Goal: Task Accomplishment & Management: Use online tool/utility

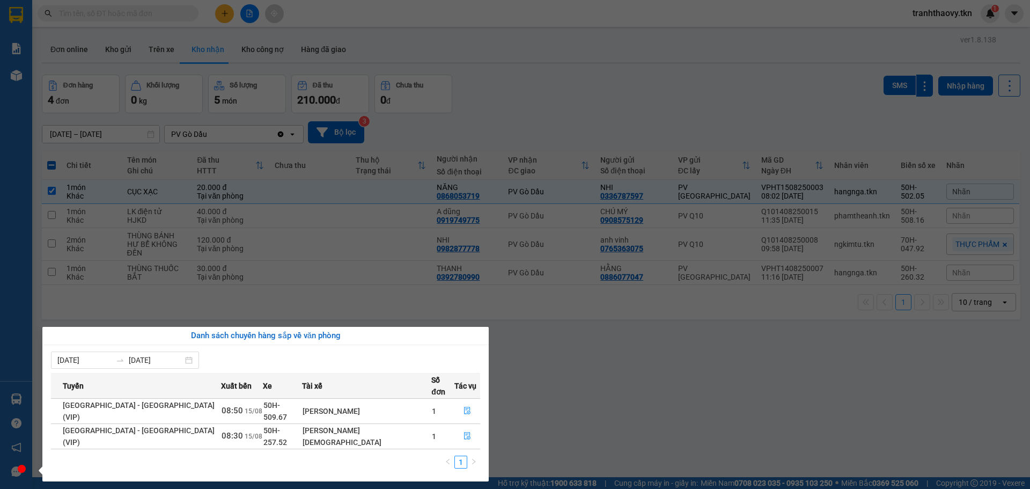
click at [633, 390] on section "Kết quả tìm kiếm ( 0 ) Bộ lọc No Data tranhthaovy.tkn 1 Báo cáo Mẫu 1: Báo cáo …" at bounding box center [515, 244] width 1030 height 489
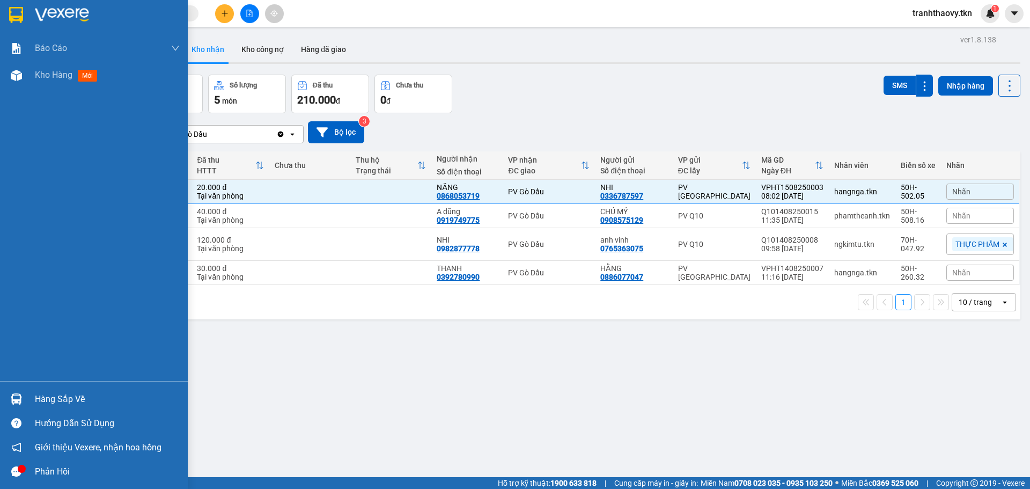
click at [52, 399] on div "Hàng sắp về" at bounding box center [107, 399] width 145 height 16
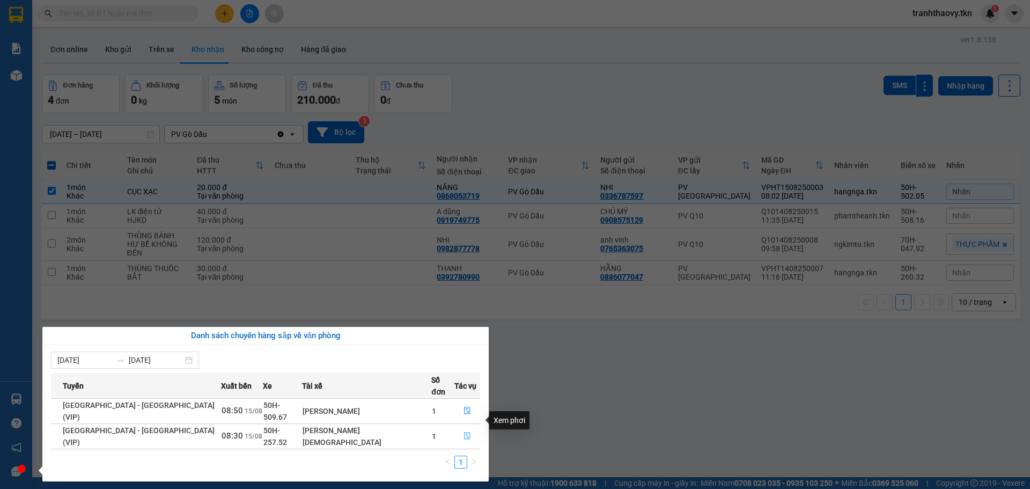
click at [464, 432] on icon "file-done" at bounding box center [467, 436] width 6 height 8
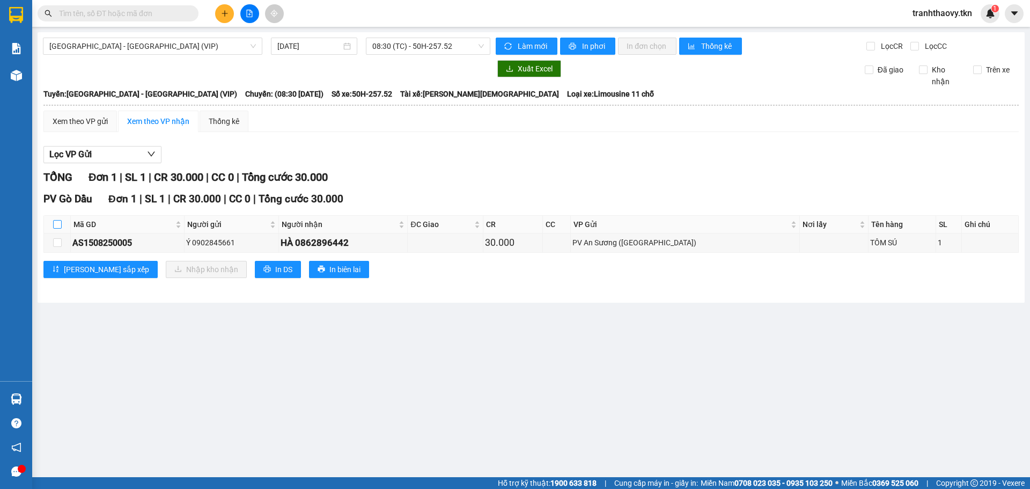
click at [55, 225] on input "checkbox" at bounding box center [57, 224] width 9 height 9
checkbox input "true"
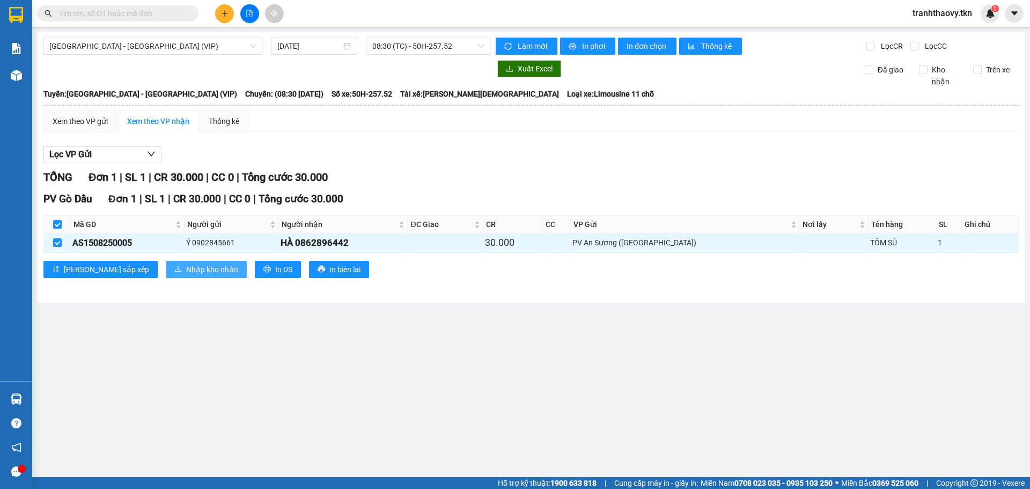
click at [186, 269] on span "Nhập kho nhận" at bounding box center [212, 269] width 52 height 12
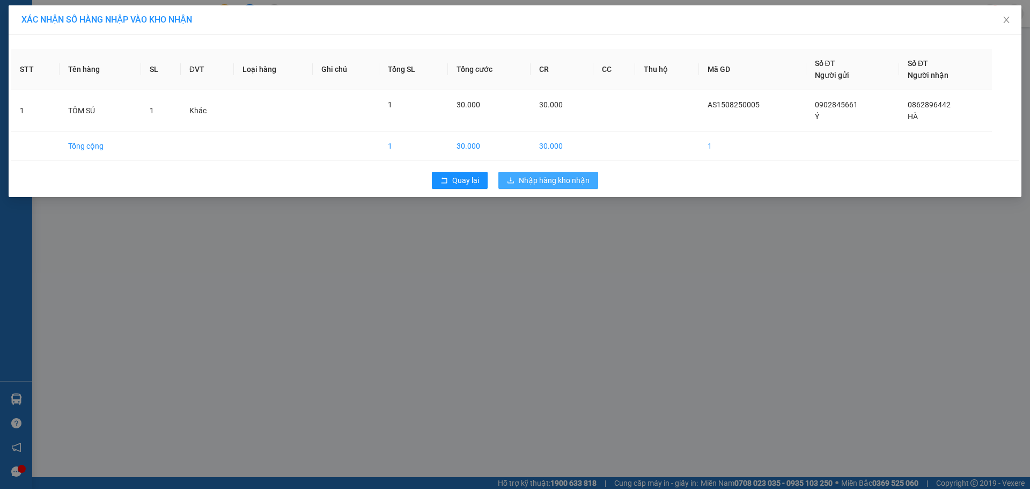
click at [547, 174] on span "Nhập hàng kho nhận" at bounding box center [554, 180] width 71 height 12
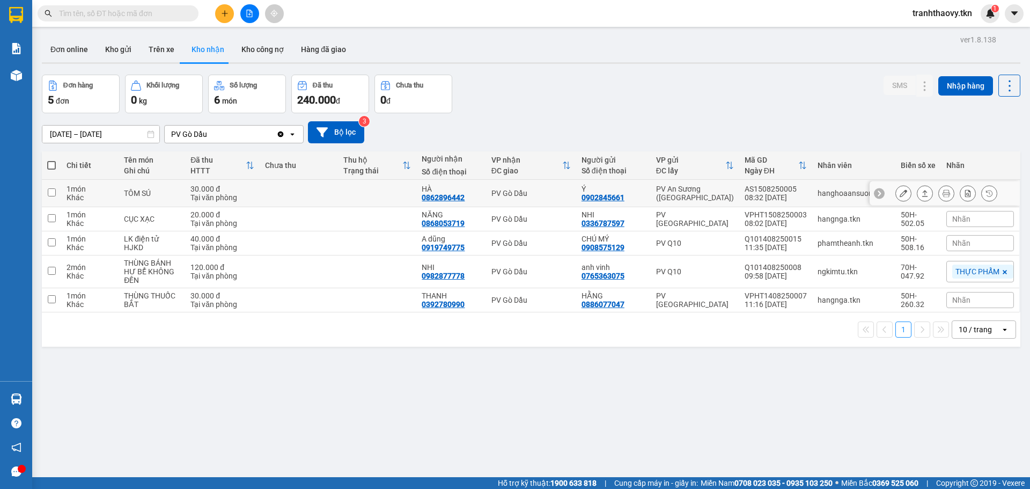
click at [54, 193] on input "checkbox" at bounding box center [52, 192] width 8 height 8
checkbox input "true"
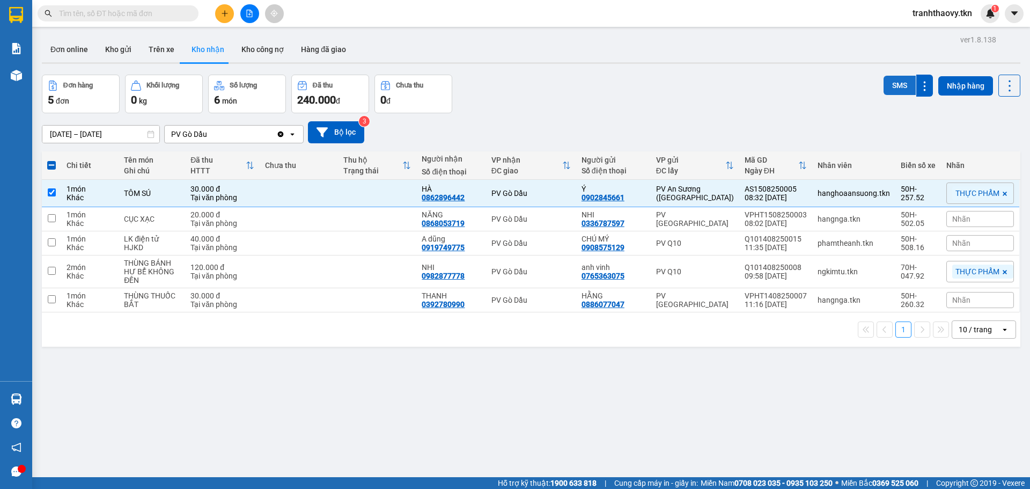
click at [894, 79] on button "SMS" at bounding box center [900, 85] width 32 height 19
